Goal: Information Seeking & Learning: Learn about a topic

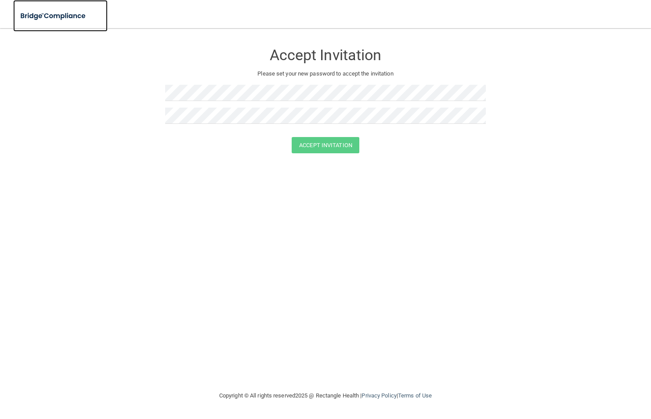
click at [40, 11] on img at bounding box center [53, 16] width 81 height 18
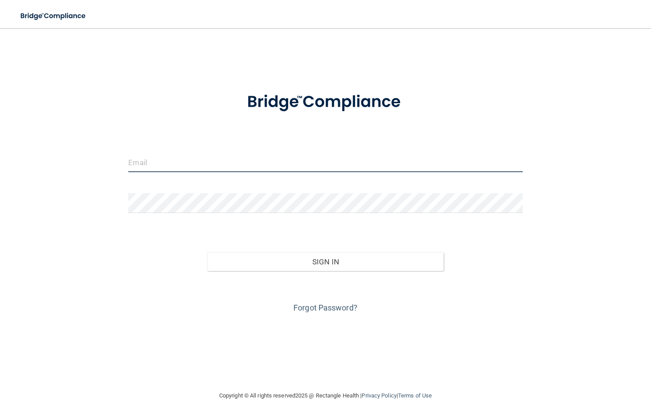
click at [138, 162] on input "email" at bounding box center [325, 162] width 394 height 20
type input "[PERSON_NAME][EMAIL_ADDRESS][DOMAIN_NAME]"
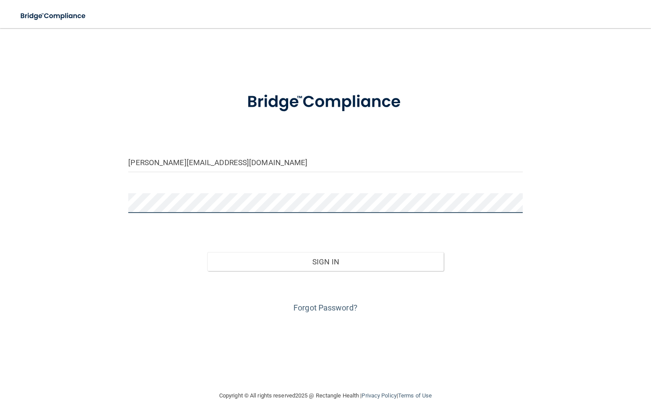
click at [207, 252] on button "Sign In" at bounding box center [325, 261] width 236 height 19
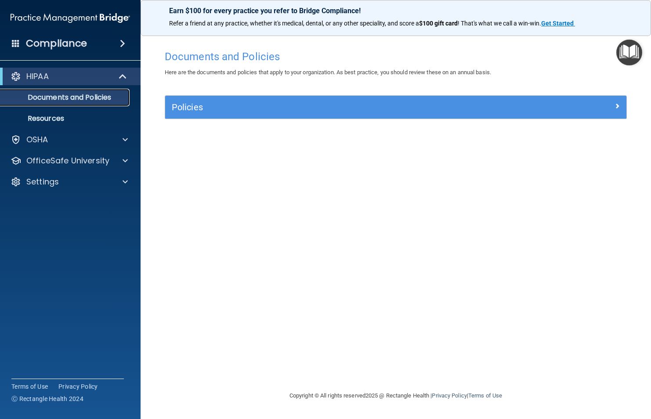
click at [69, 98] on p "Documents and Policies" at bounding box center [66, 97] width 120 height 9
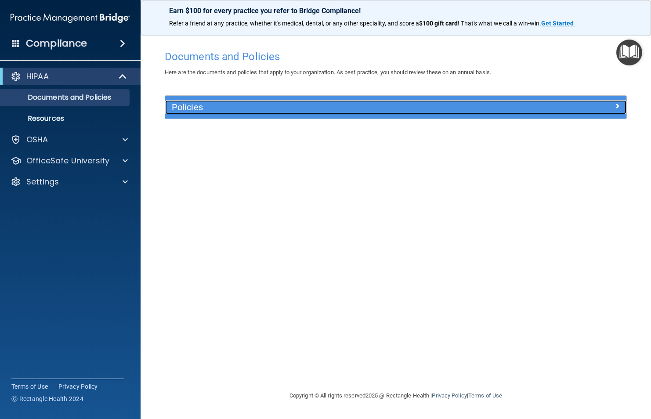
click at [493, 104] on h5 "Policies" at bounding box center [338, 107] width 333 height 10
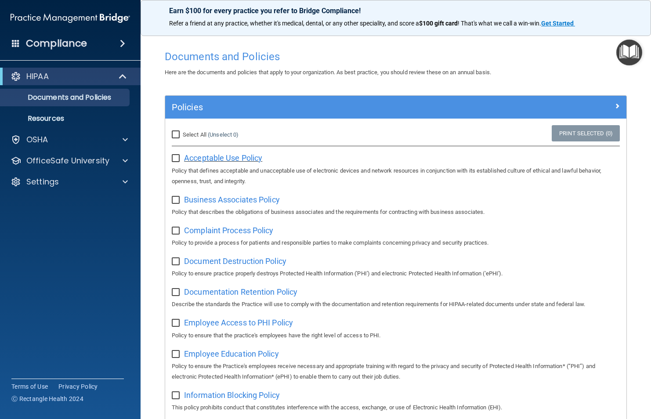
click at [224, 160] on span "Acceptable Use Policy" at bounding box center [223, 157] width 78 height 9
click at [68, 145] on div "OSHA" at bounding box center [70, 140] width 141 height 18
click at [124, 142] on span at bounding box center [125, 139] width 5 height 11
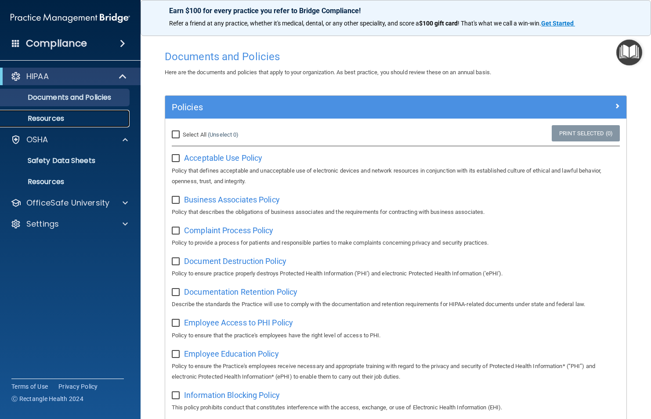
click at [63, 120] on p "Resources" at bounding box center [66, 118] width 120 height 9
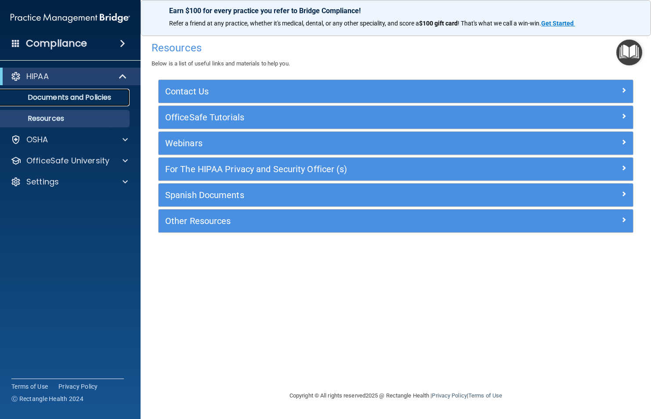
click at [80, 102] on p "Documents and Policies" at bounding box center [66, 97] width 120 height 9
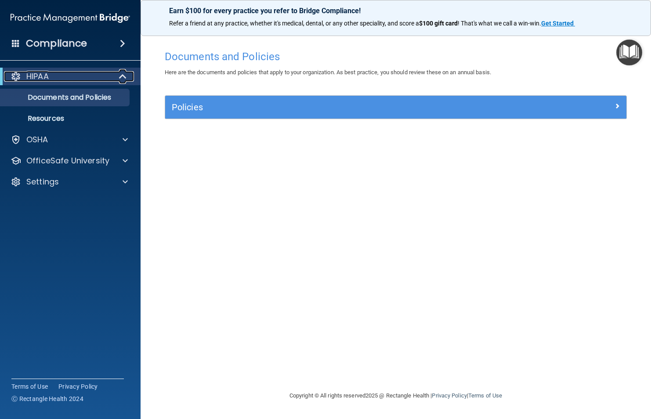
click at [103, 80] on div "HIPAA" at bounding box center [58, 76] width 109 height 11
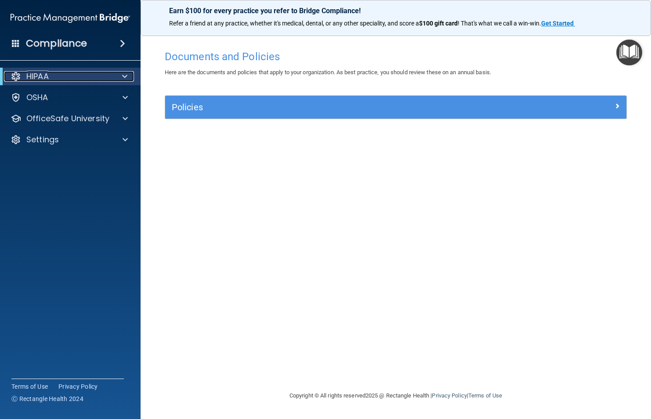
click at [64, 81] on div "HIPAA" at bounding box center [58, 76] width 109 height 11
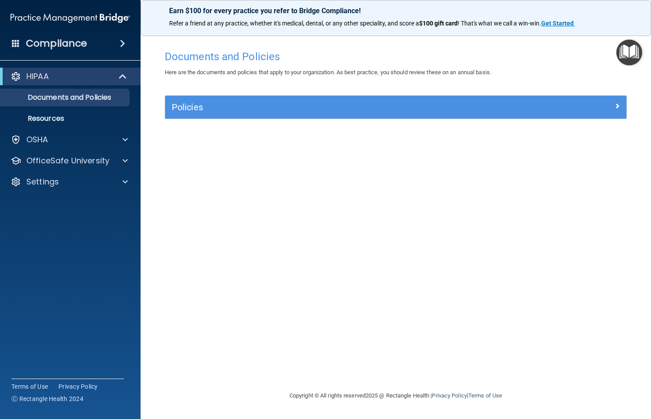
click at [633, 54] on img "Open Resource Center" at bounding box center [629, 53] width 26 height 26
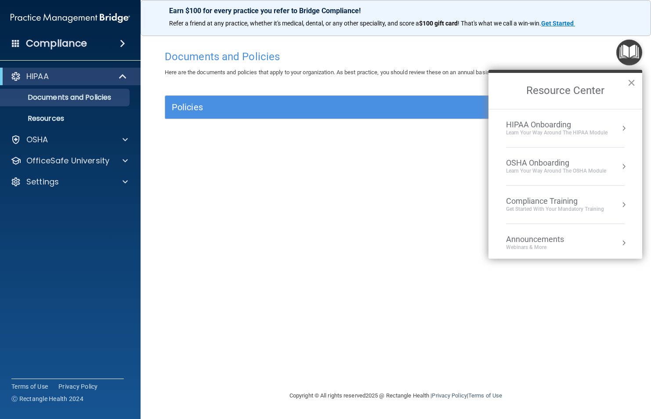
click at [635, 86] on button "×" at bounding box center [631, 83] width 8 height 14
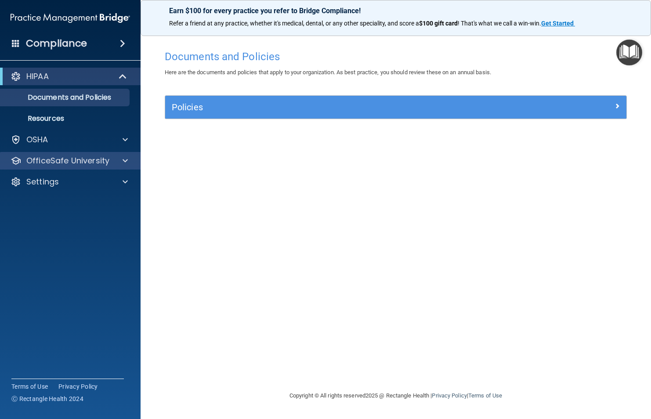
click at [124, 167] on div "OfficeSafe University" at bounding box center [70, 161] width 141 height 18
click at [123, 162] on span at bounding box center [125, 161] width 5 height 11
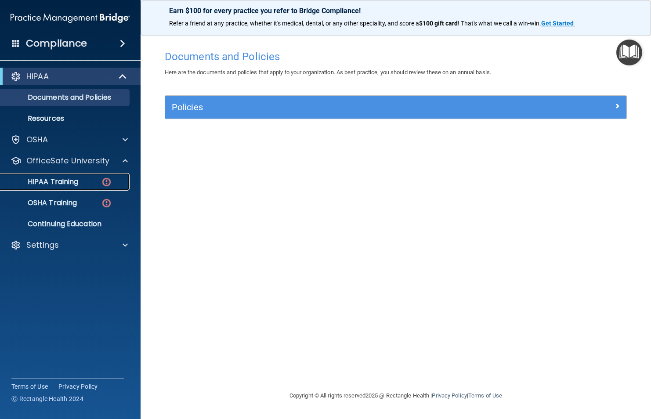
click at [51, 184] on p "HIPAA Training" at bounding box center [42, 181] width 72 height 9
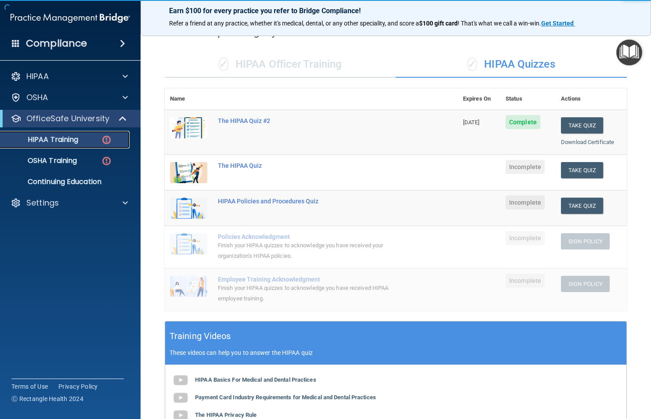
scroll to position [44, 0]
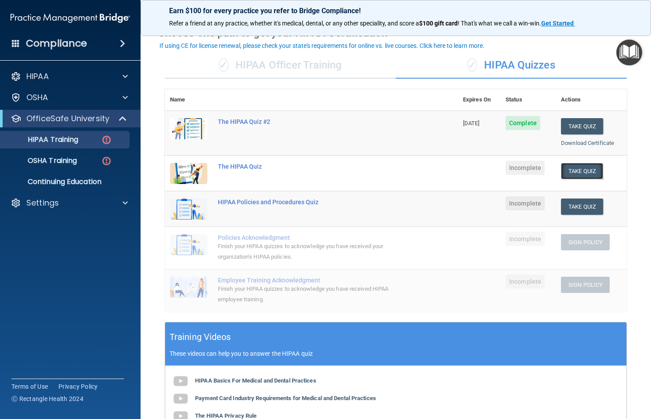
click at [579, 174] on button "Take Quiz" at bounding box center [582, 171] width 42 height 16
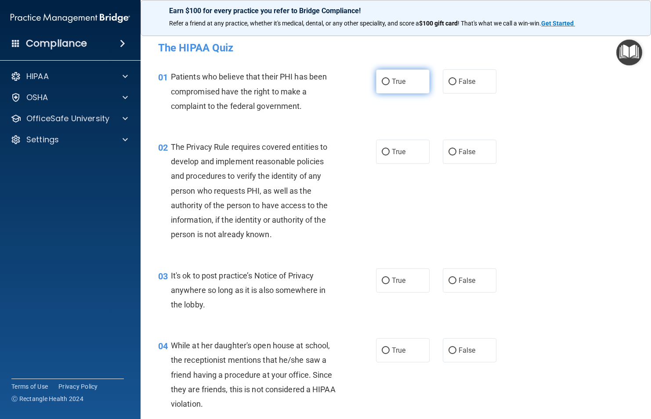
click at [382, 82] on input "True" at bounding box center [386, 82] width 8 height 7
radio input "true"
click at [386, 154] on input "True" at bounding box center [386, 152] width 8 height 7
radio input "true"
click at [449, 282] on input "False" at bounding box center [453, 281] width 8 height 7
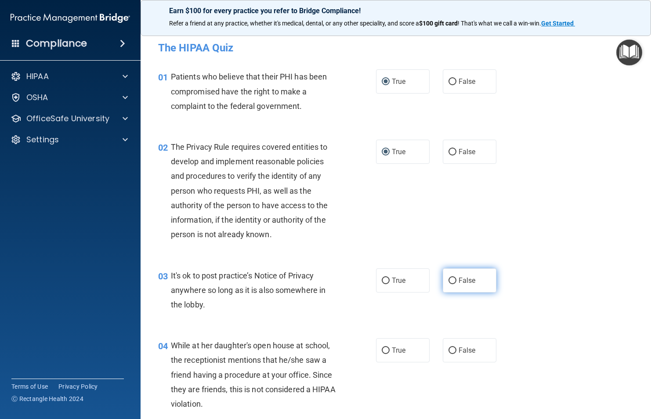
radio input "true"
click at [450, 350] on input "False" at bounding box center [453, 351] width 8 height 7
radio input "true"
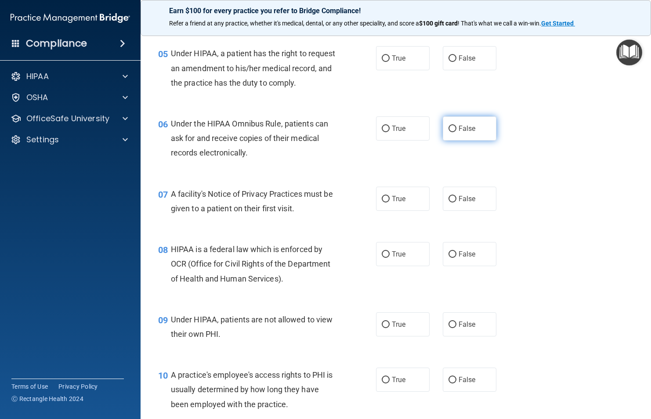
scroll to position [395, 0]
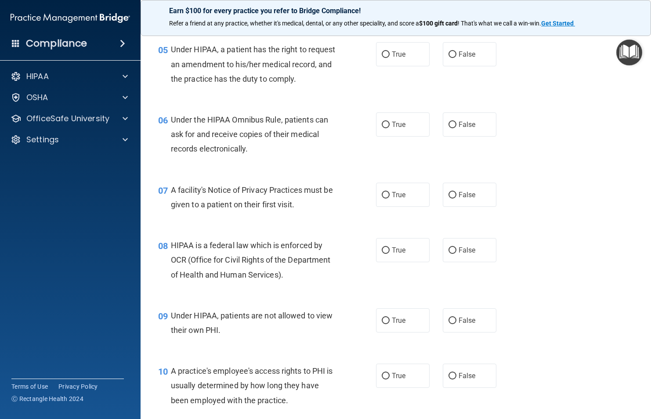
click at [536, 259] on div "08 HIPAA is a federal law which is enforced by OCR (Office for Civil Rights of …" at bounding box center [396, 262] width 489 height 70
click at [382, 51] on input "True" at bounding box center [386, 54] width 8 height 7
radio input "true"
click at [398, 129] on span "True" at bounding box center [399, 124] width 14 height 8
click at [390, 128] on input "True" at bounding box center [386, 125] width 8 height 7
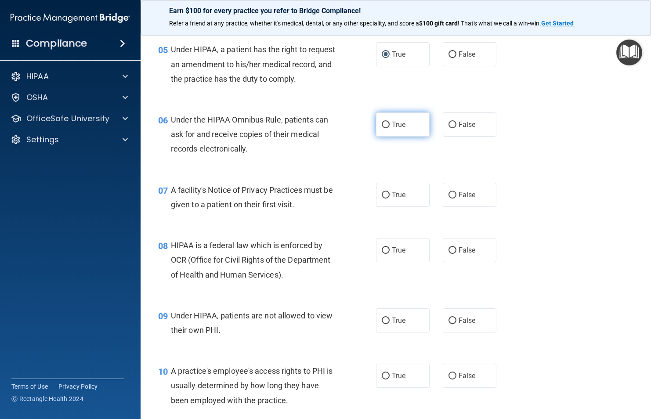
radio input "true"
click at [387, 207] on label "True" at bounding box center [403, 195] width 54 height 24
click at [387, 199] on input "True" at bounding box center [386, 195] width 8 height 7
radio input "true"
click at [383, 262] on label "True" at bounding box center [403, 250] width 54 height 24
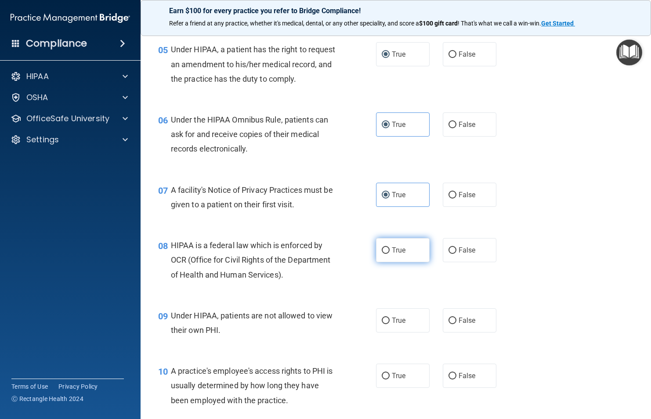
click at [383, 254] on input "True" at bounding box center [386, 250] width 8 height 7
radio input "true"
click at [450, 333] on label "False" at bounding box center [470, 320] width 54 height 24
click at [450, 324] on input "False" at bounding box center [453, 321] width 8 height 7
radio input "true"
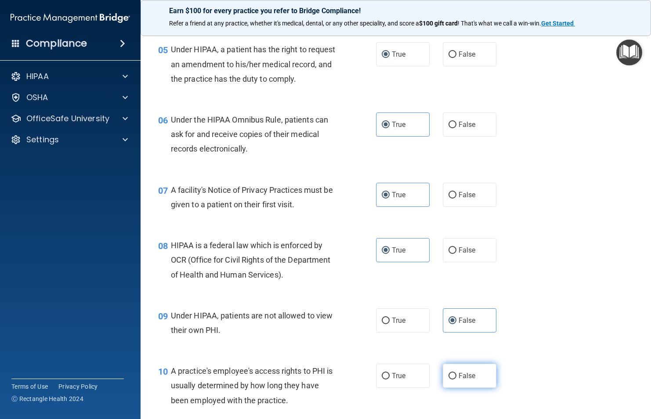
click at [454, 386] on label "False" at bounding box center [470, 376] width 54 height 24
click at [454, 380] on input "False" at bounding box center [453, 376] width 8 height 7
radio input "true"
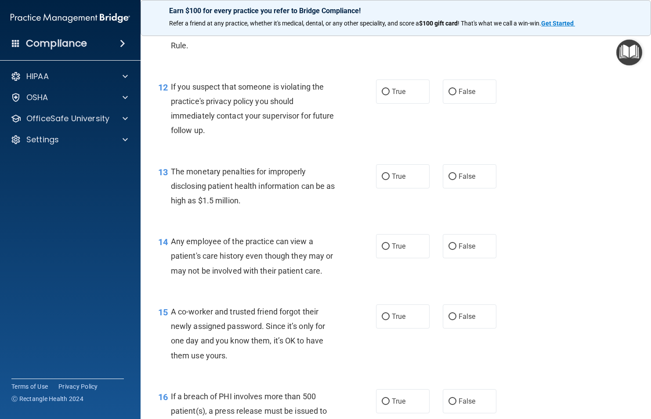
scroll to position [791, 0]
